Goal: Participate in discussion: Engage in conversation with other users on a specific topic

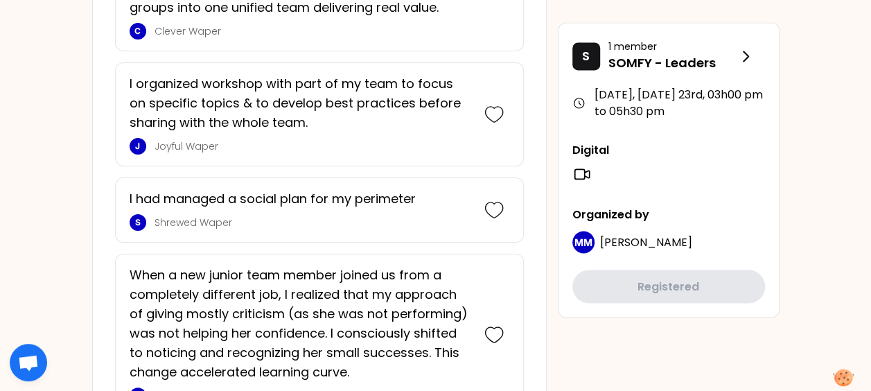
scroll to position [693, 0]
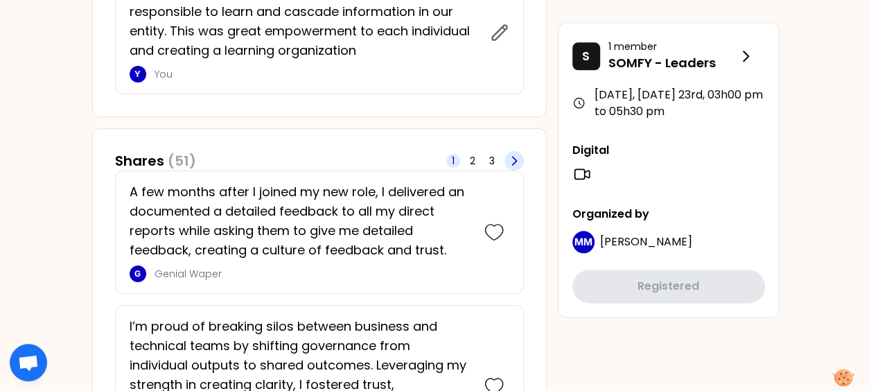
click at [513, 160] on icon at bounding box center [514, 161] width 4 height 8
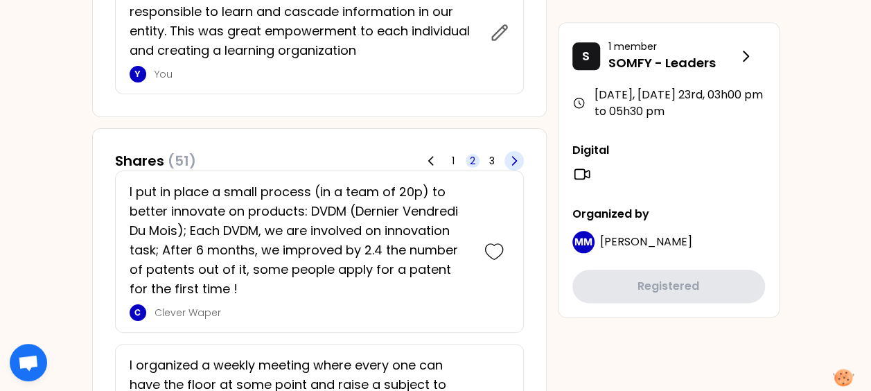
click at [513, 160] on icon at bounding box center [514, 161] width 4 height 8
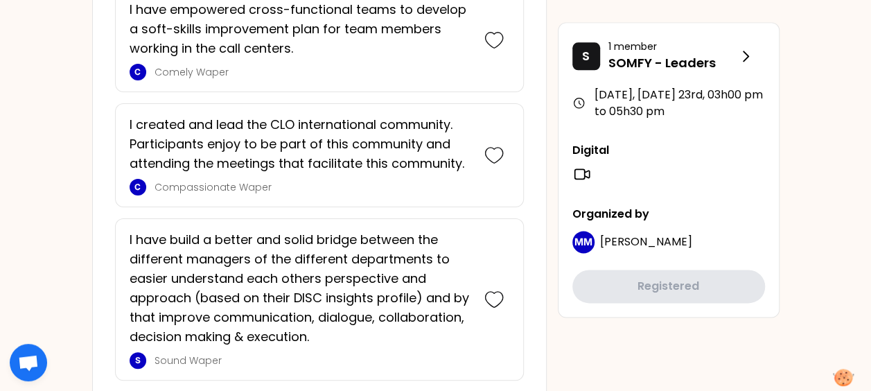
scroll to position [773, 0]
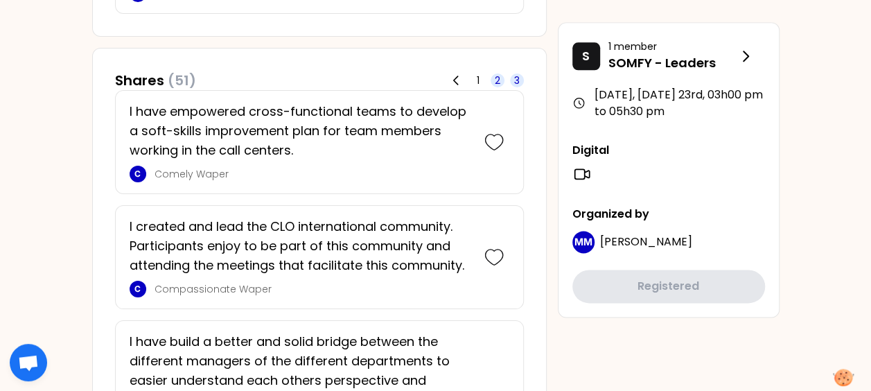
click at [497, 78] on span "2" at bounding box center [498, 80] width 6 height 14
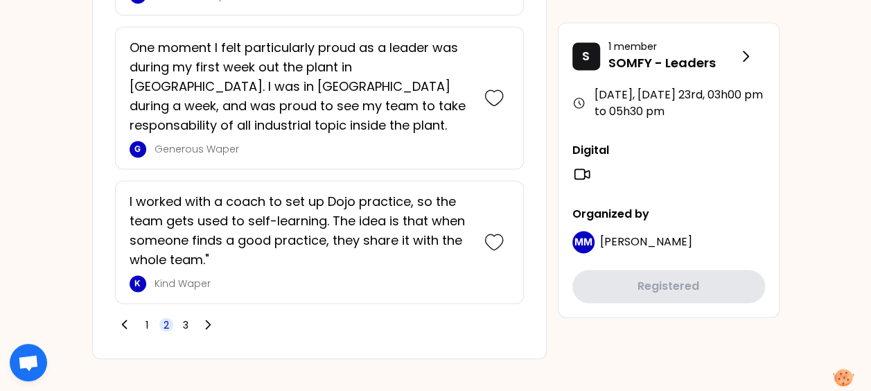
scroll to position [3625, 0]
click at [145, 317] on span "1" at bounding box center [146, 324] width 3 height 14
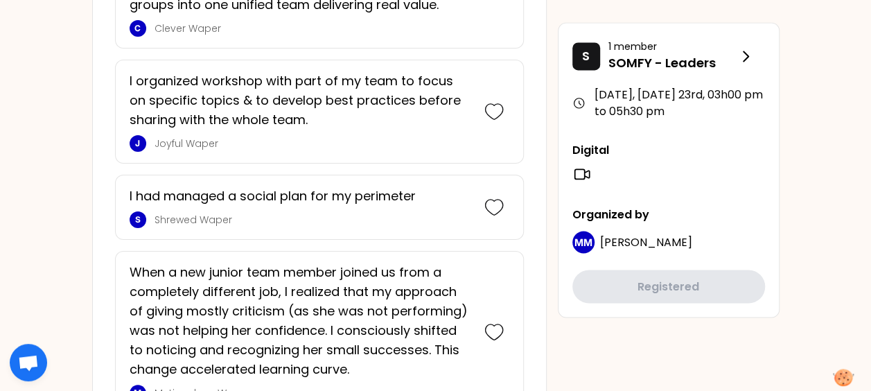
scroll to position [1104, 0]
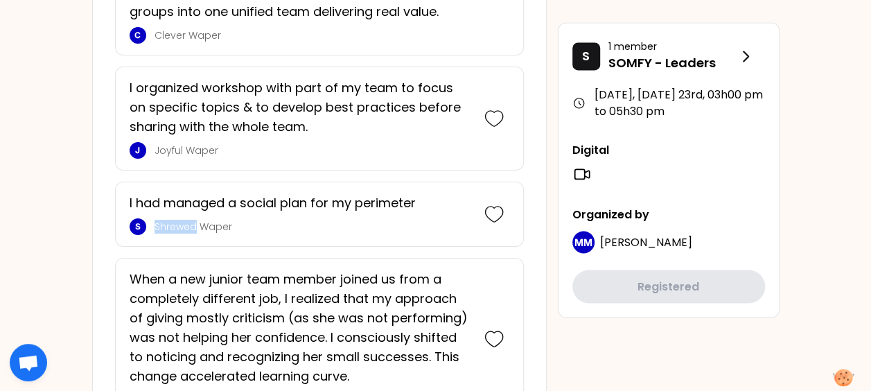
drag, startPoint x: 155, startPoint y: 221, endPoint x: 194, endPoint y: 218, distance: 38.9
click at [194, 220] on p "Shrewed Waper" at bounding box center [312, 227] width 316 height 14
drag, startPoint x: 194, startPoint y: 218, endPoint x: 184, endPoint y: 222, distance: 10.3
copy p "Shrewed"
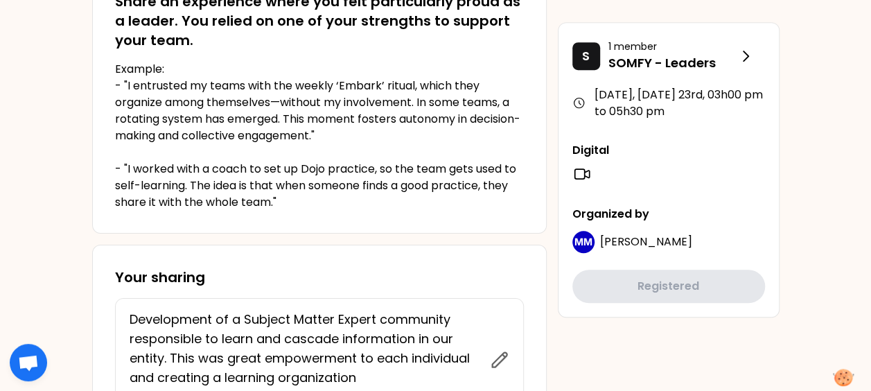
scroll to position [485, 0]
